Goal: Communication & Community: Share content

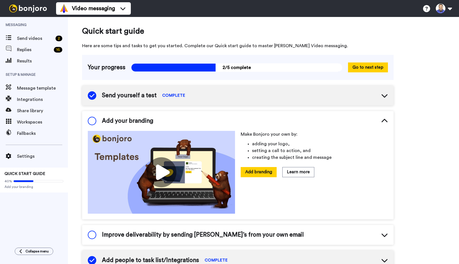
scroll to position [25, 0]
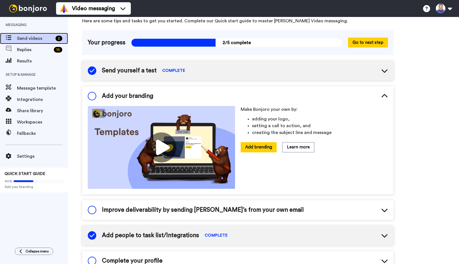
click at [36, 39] on span "Send videos" at bounding box center [35, 38] width 36 height 7
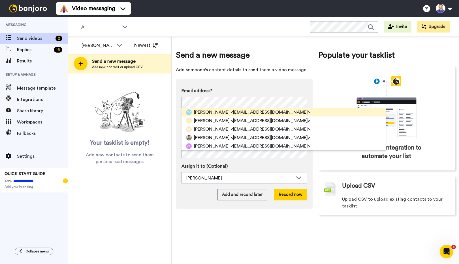
click at [294, 111] on div "Travis Murray <travisgmurray1@gmail.com>" at bounding box center [283, 112] width 204 height 8
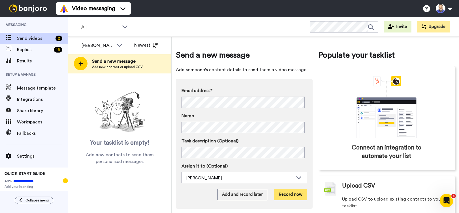
click at [294, 195] on button "Record now" at bounding box center [290, 194] width 33 height 11
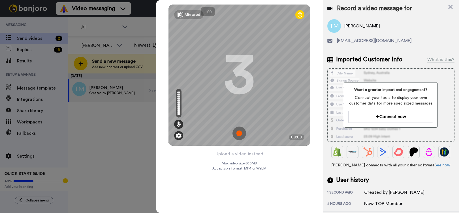
click at [178, 137] on img at bounding box center [179, 136] width 6 height 6
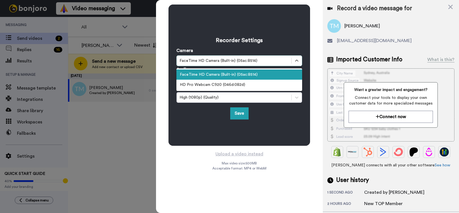
click at [218, 60] on div "FaceTime HD Camera (Built-in) (05ac:8514)" at bounding box center [234, 61] width 109 height 6
click at [219, 83] on div "HD Pro Webcam C920 (046d:082d)" at bounding box center [239, 85] width 126 height 10
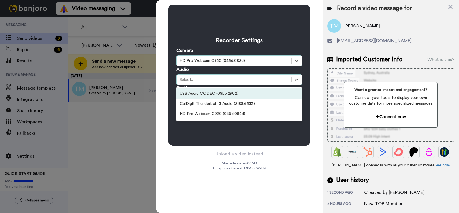
click at [220, 89] on div "USB Audio CODEC (08bb:2902)" at bounding box center [239, 94] width 126 height 10
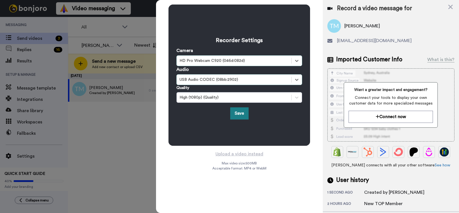
click at [241, 113] on button "Save" at bounding box center [239, 114] width 18 height 12
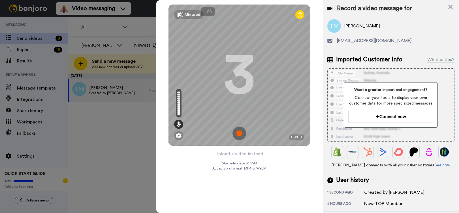
click at [241, 133] on img at bounding box center [239, 134] width 14 height 14
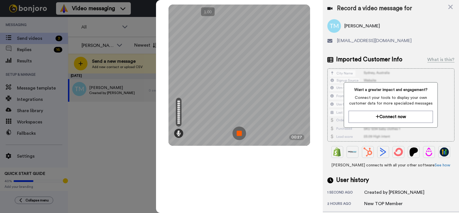
click at [241, 133] on img at bounding box center [239, 134] width 14 height 14
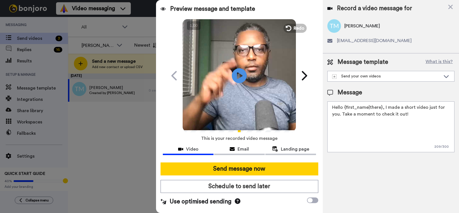
click at [238, 74] on icon "Play/Pause" at bounding box center [239, 75] width 15 height 27
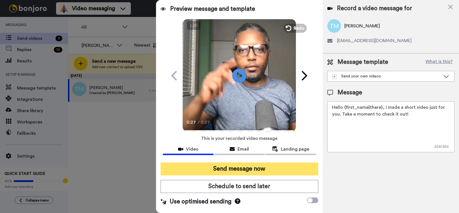
click at [222, 169] on button "Send message now" at bounding box center [239, 169] width 157 height 13
